Goal: Task Accomplishment & Management: Manage account settings

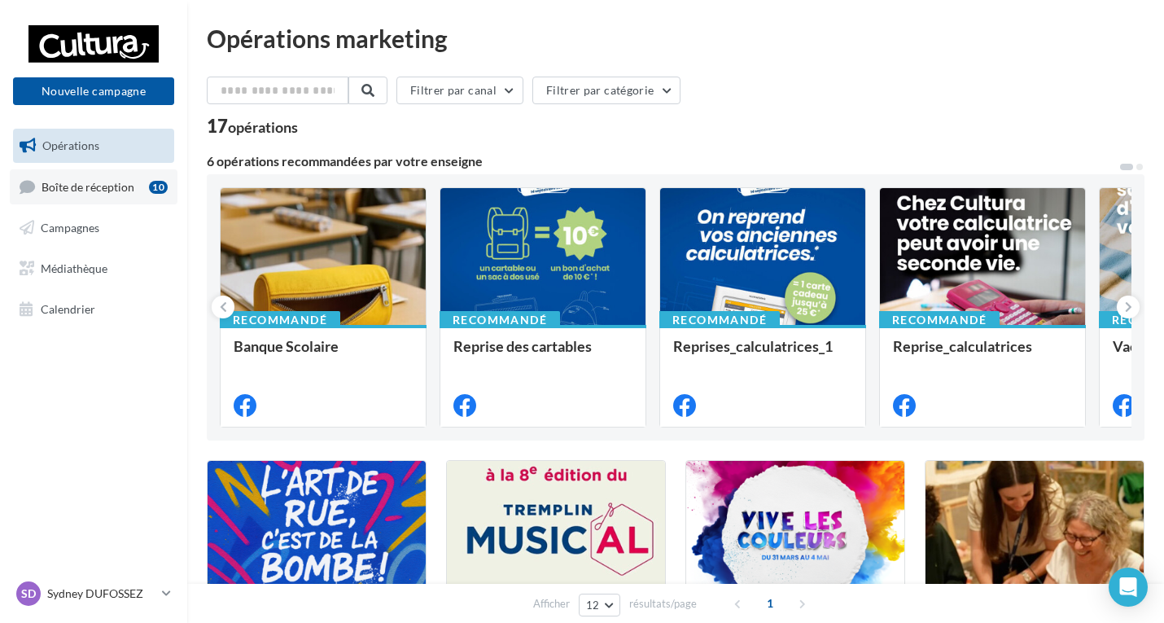
click at [96, 184] on span "Boîte de réception" at bounding box center [88, 186] width 93 height 14
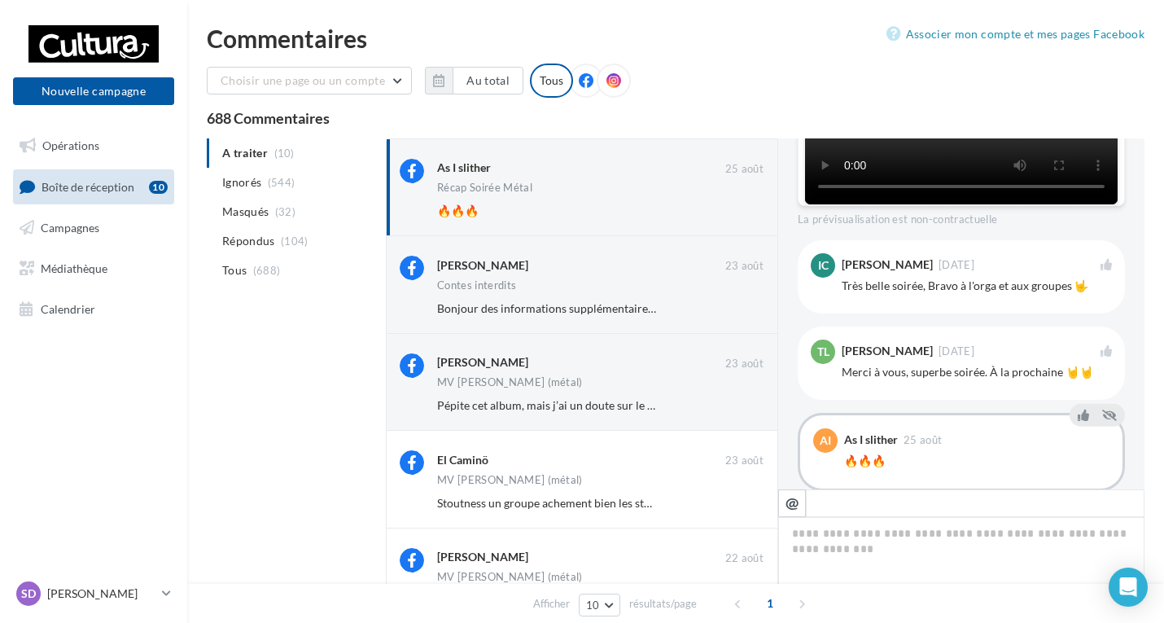
click at [265, 152] on ul "A traiter (10) Ignorés (544) [GEOGRAPHIC_DATA] (32) Répondus (104) Tous (688)" at bounding box center [293, 211] width 173 height 147
click at [736, 209] on button "Ignorer" at bounding box center [737, 210] width 54 height 23
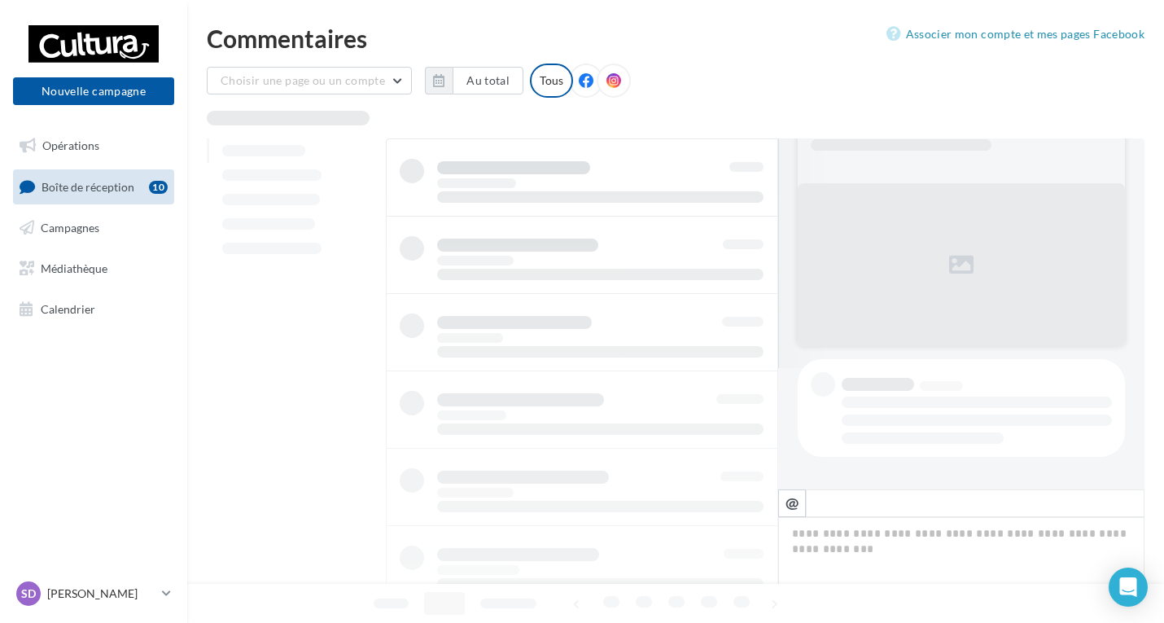
scroll to position [121, 0]
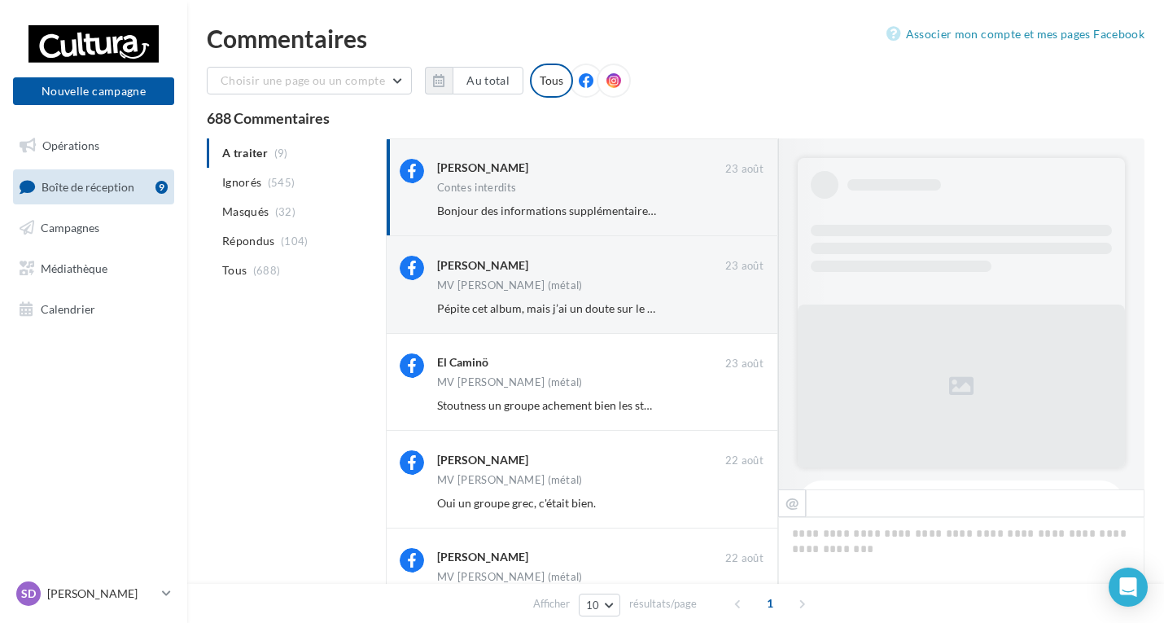
click at [748, 217] on button "Ignorer" at bounding box center [737, 210] width 54 height 23
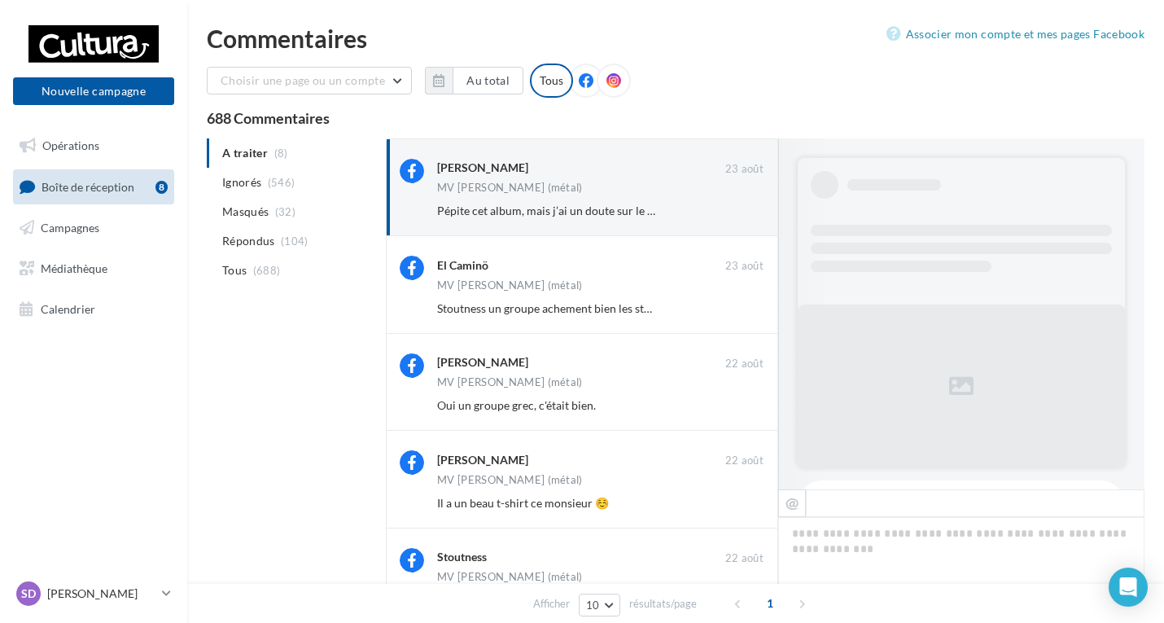
click at [743, 217] on button "Ignorer" at bounding box center [737, 210] width 54 height 23
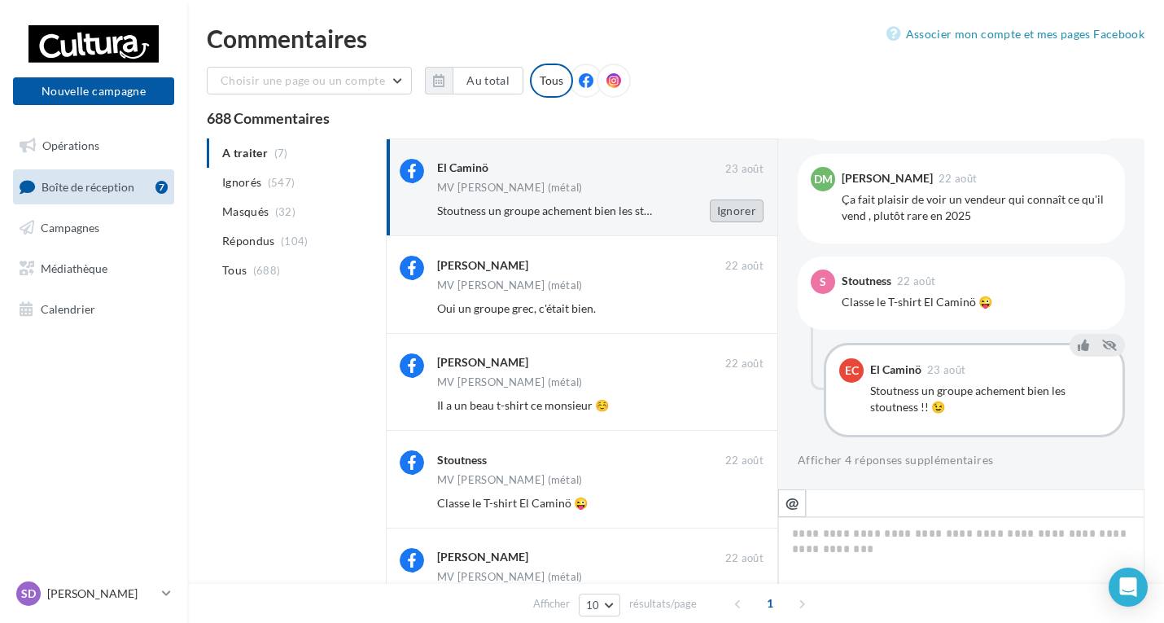
click at [738, 217] on button "Ignorer" at bounding box center [737, 210] width 54 height 23
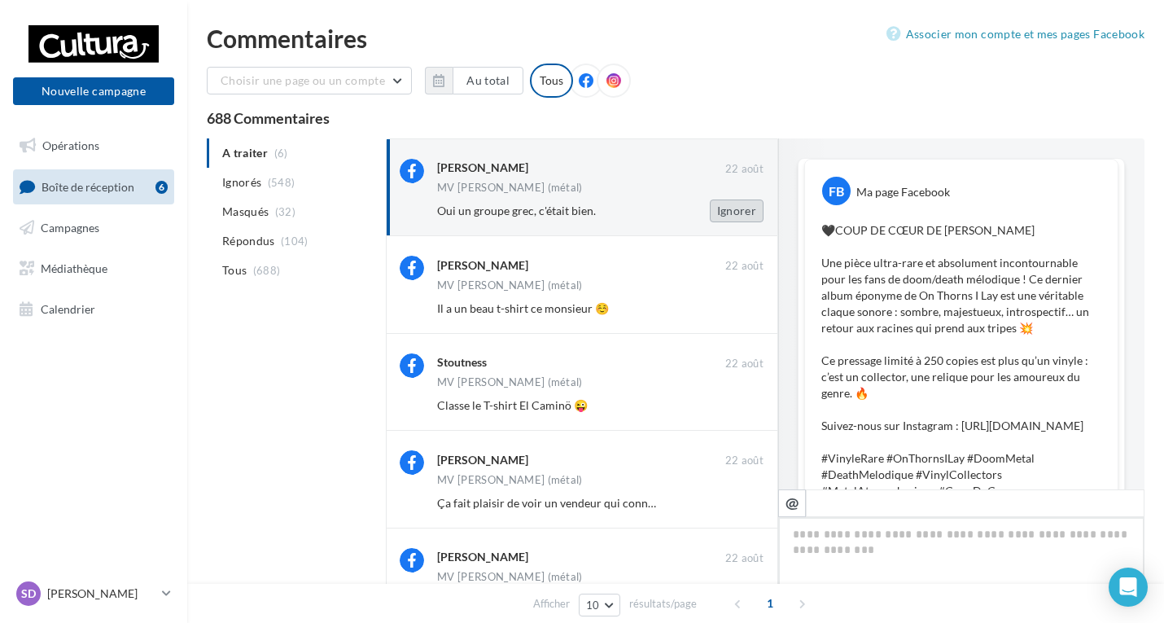
scroll to position [731, 0]
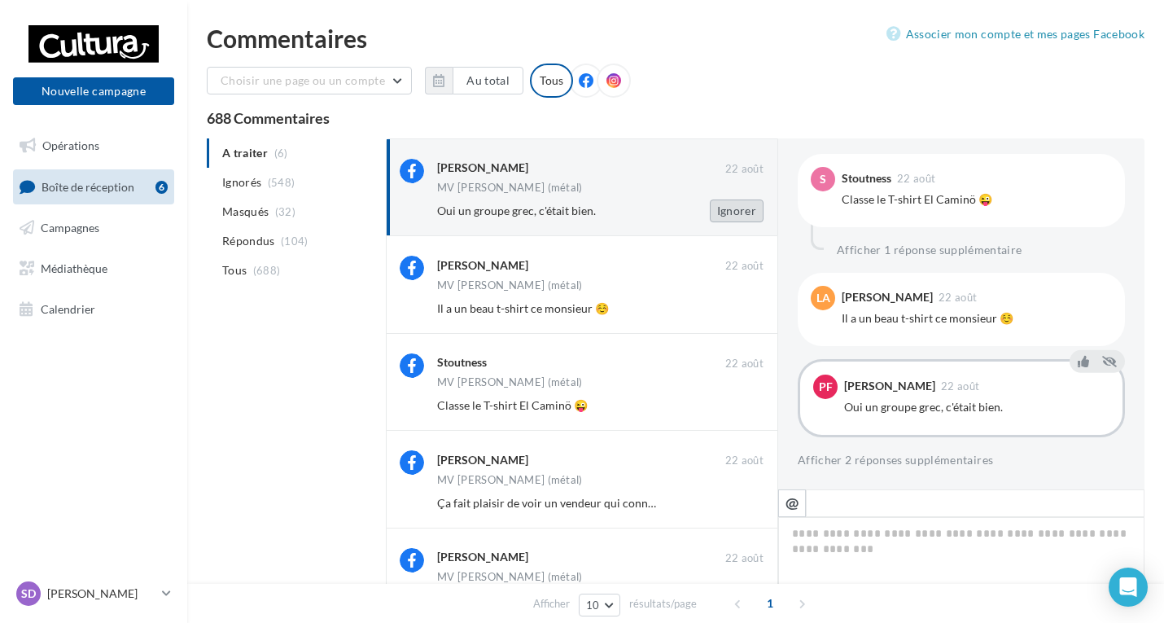
click at [730, 216] on button "Ignorer" at bounding box center [737, 210] width 54 height 23
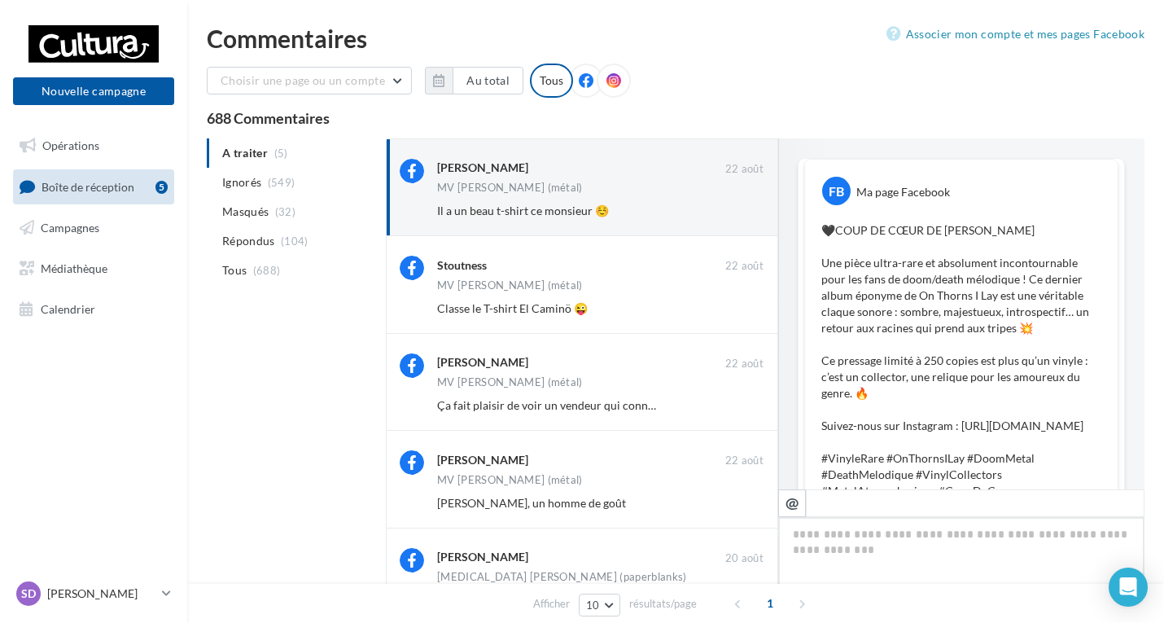
scroll to position [747, 0]
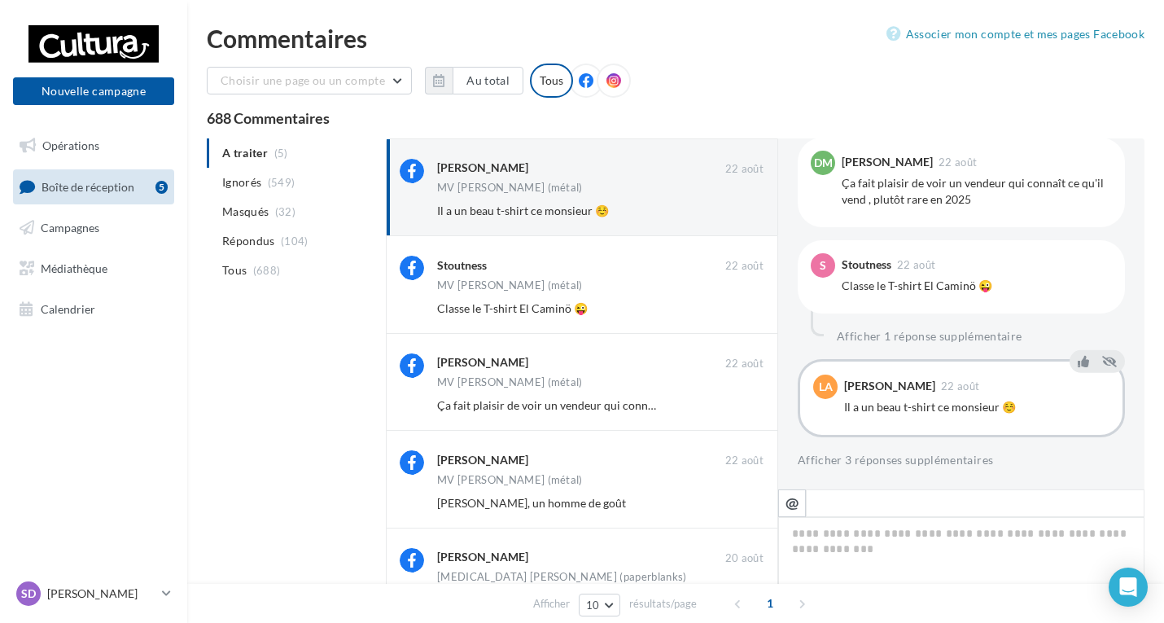
click at [732, 216] on button "Ignorer" at bounding box center [737, 210] width 54 height 23
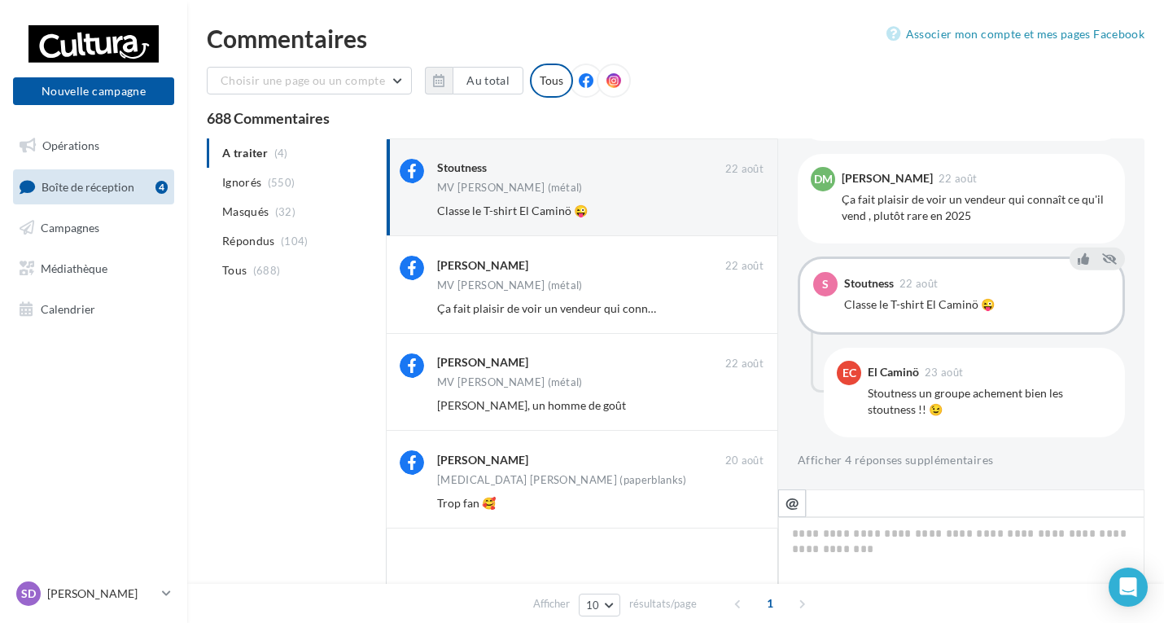
click at [732, 216] on button "Ignorer" at bounding box center [737, 210] width 54 height 23
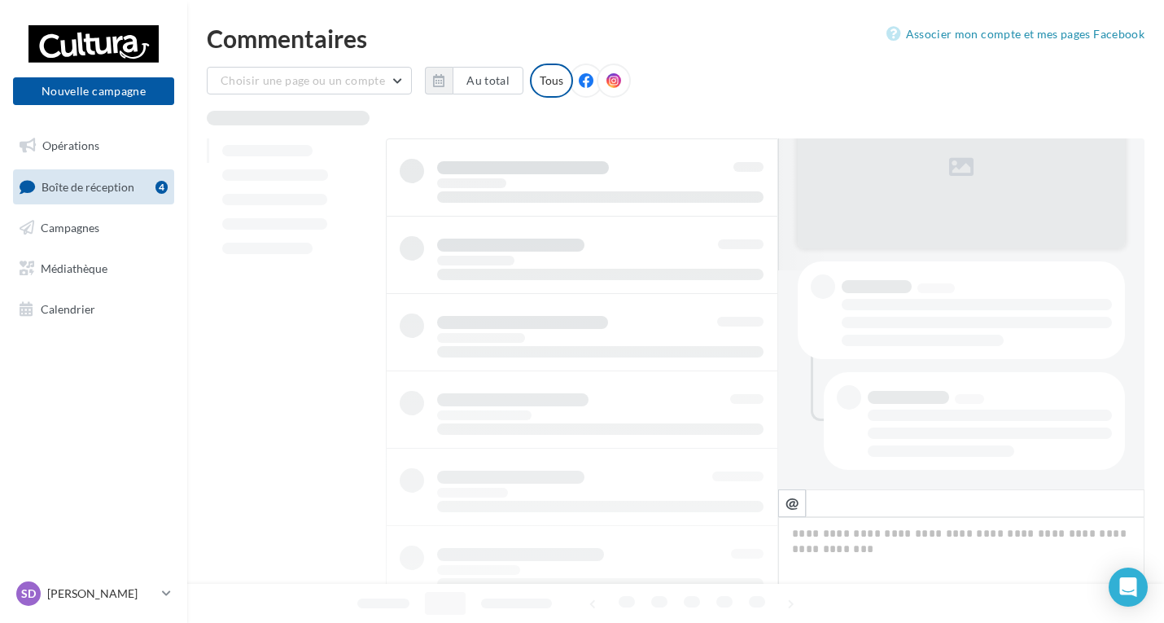
scroll to position [219, 0]
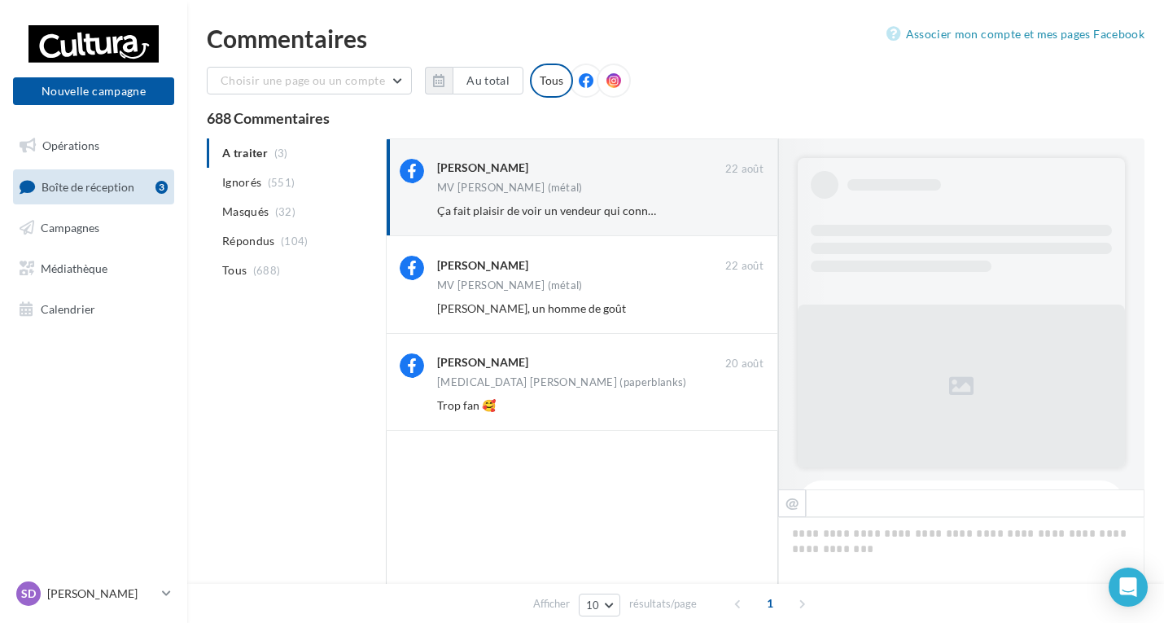
click at [732, 216] on button "Ignorer" at bounding box center [737, 210] width 54 height 23
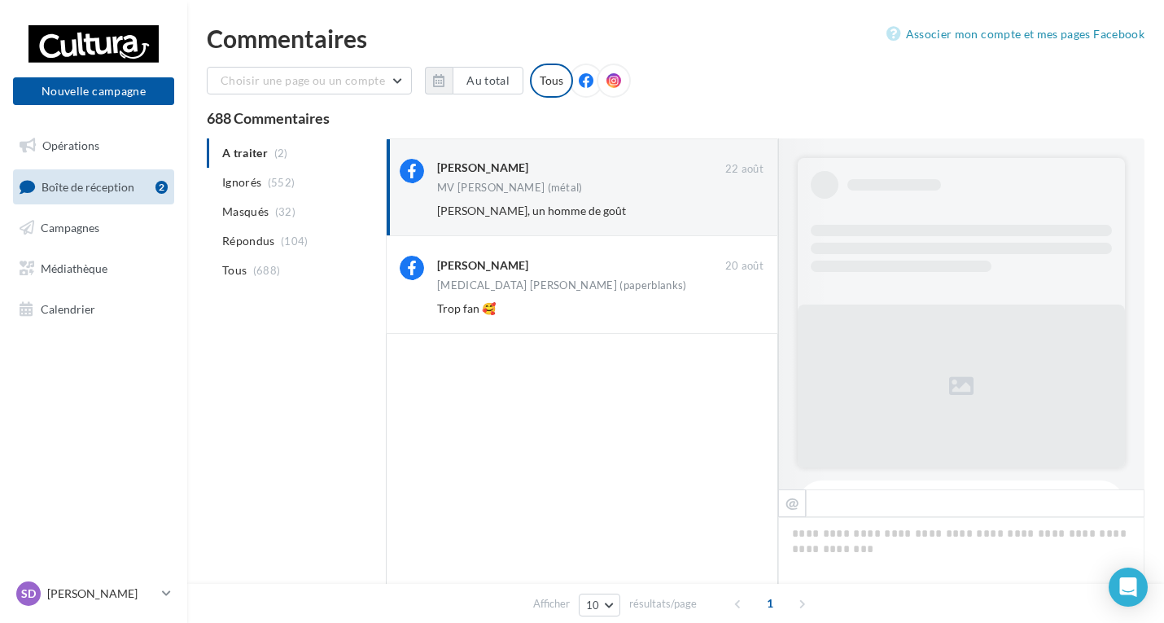
click at [732, 216] on button "Ignorer" at bounding box center [737, 210] width 54 height 23
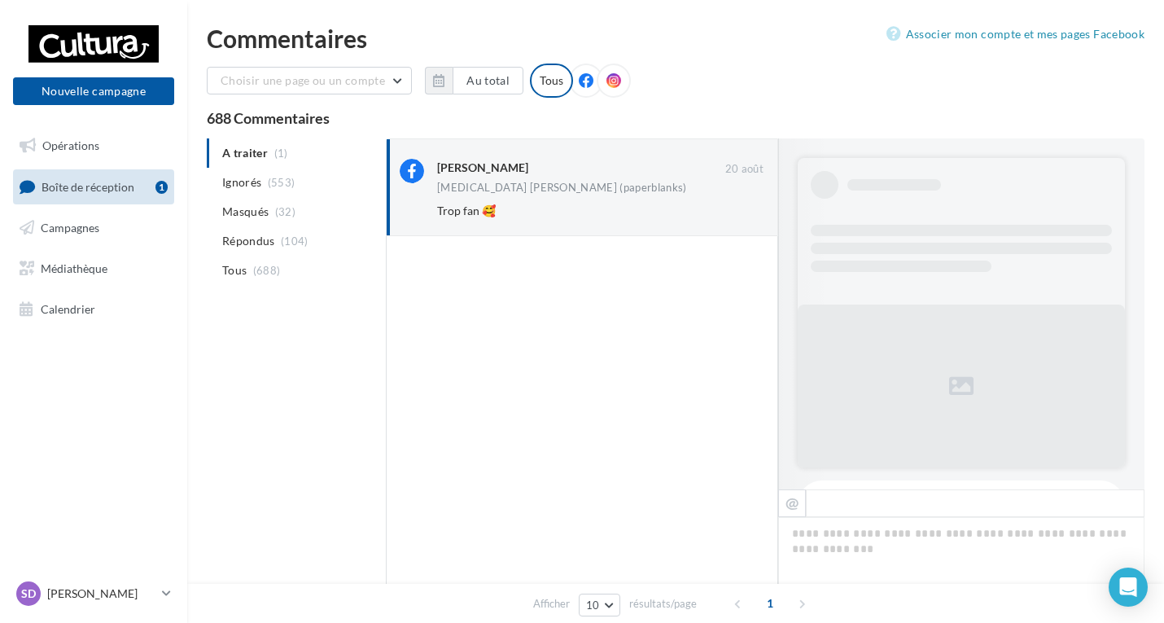
click at [732, 216] on button "Ignorer" at bounding box center [737, 210] width 54 height 23
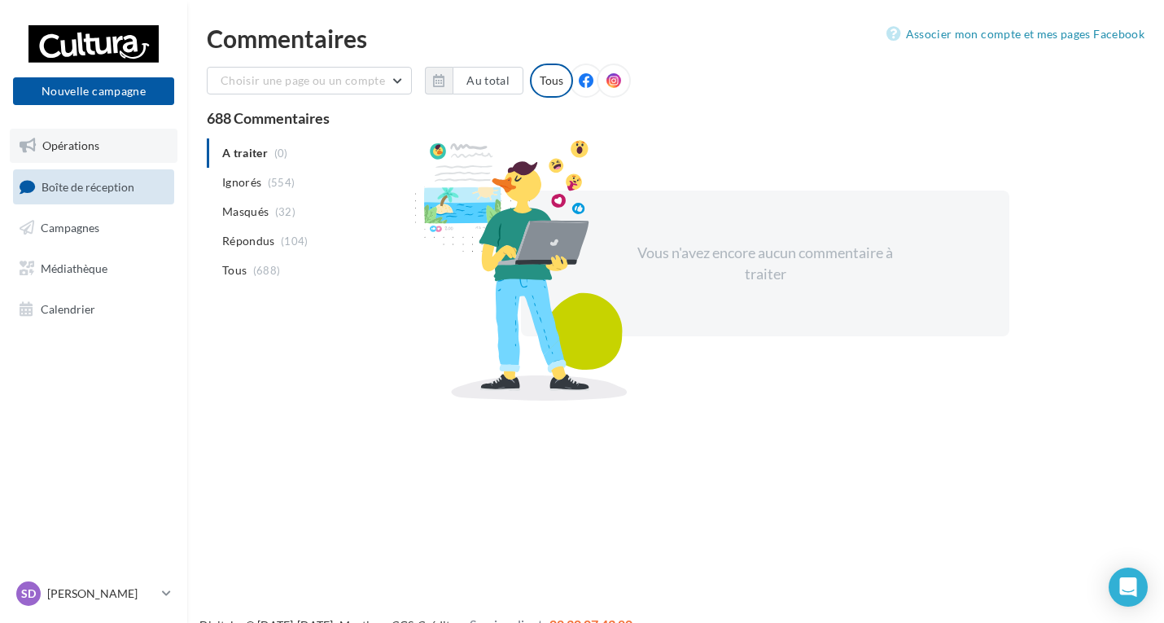
click at [71, 143] on span "Opérations" at bounding box center [70, 145] width 57 height 14
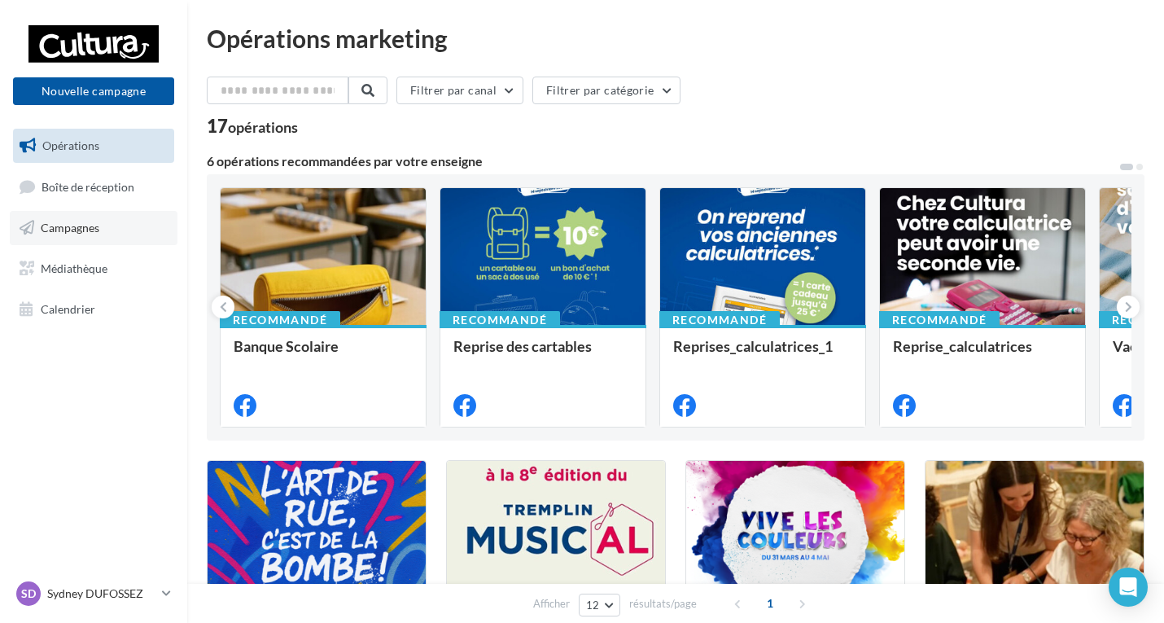
click at [30, 226] on icon at bounding box center [27, 227] width 15 height 21
